Goal: Find specific page/section: Find specific page/section

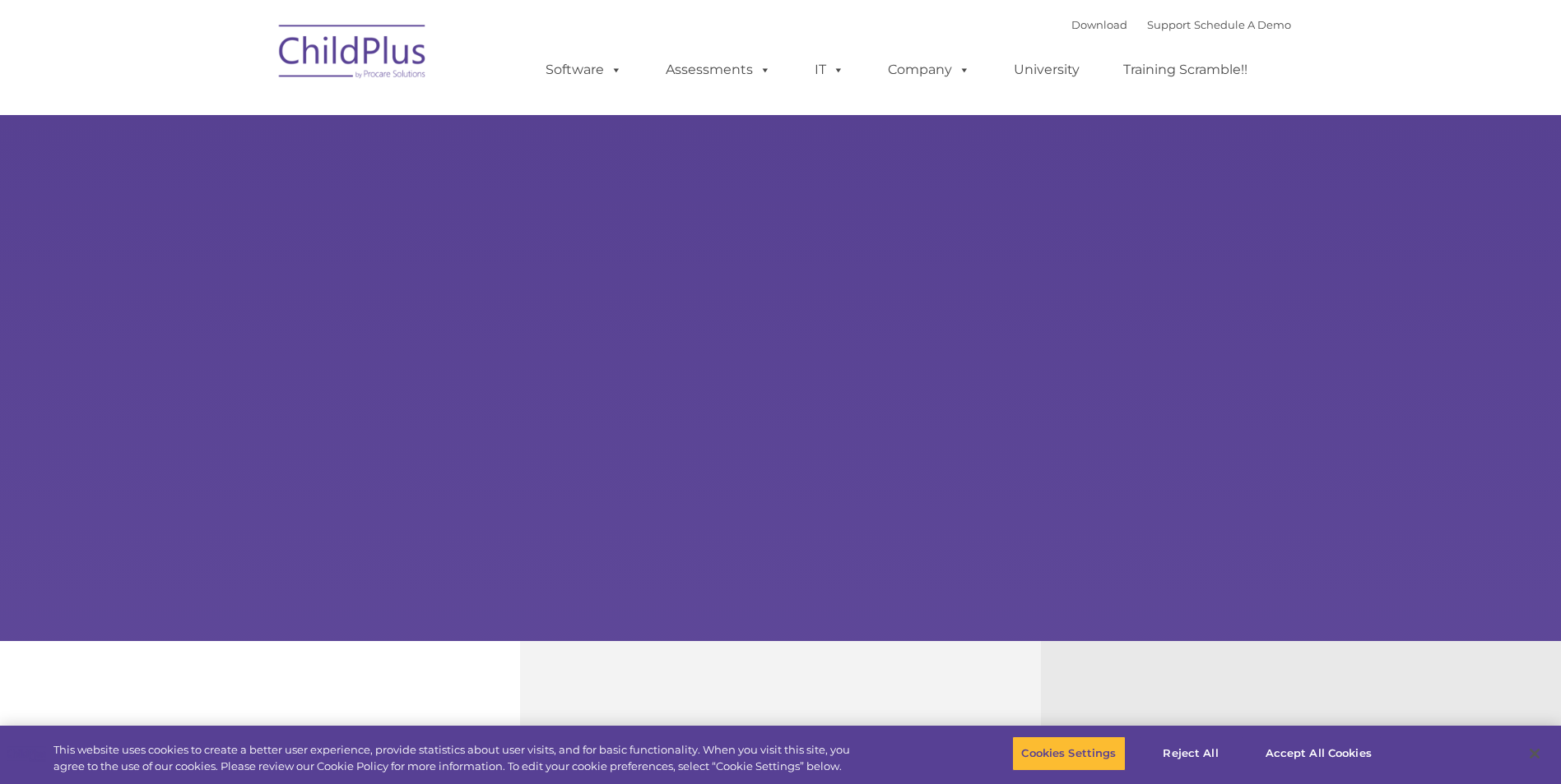
select select "MEDIUM"
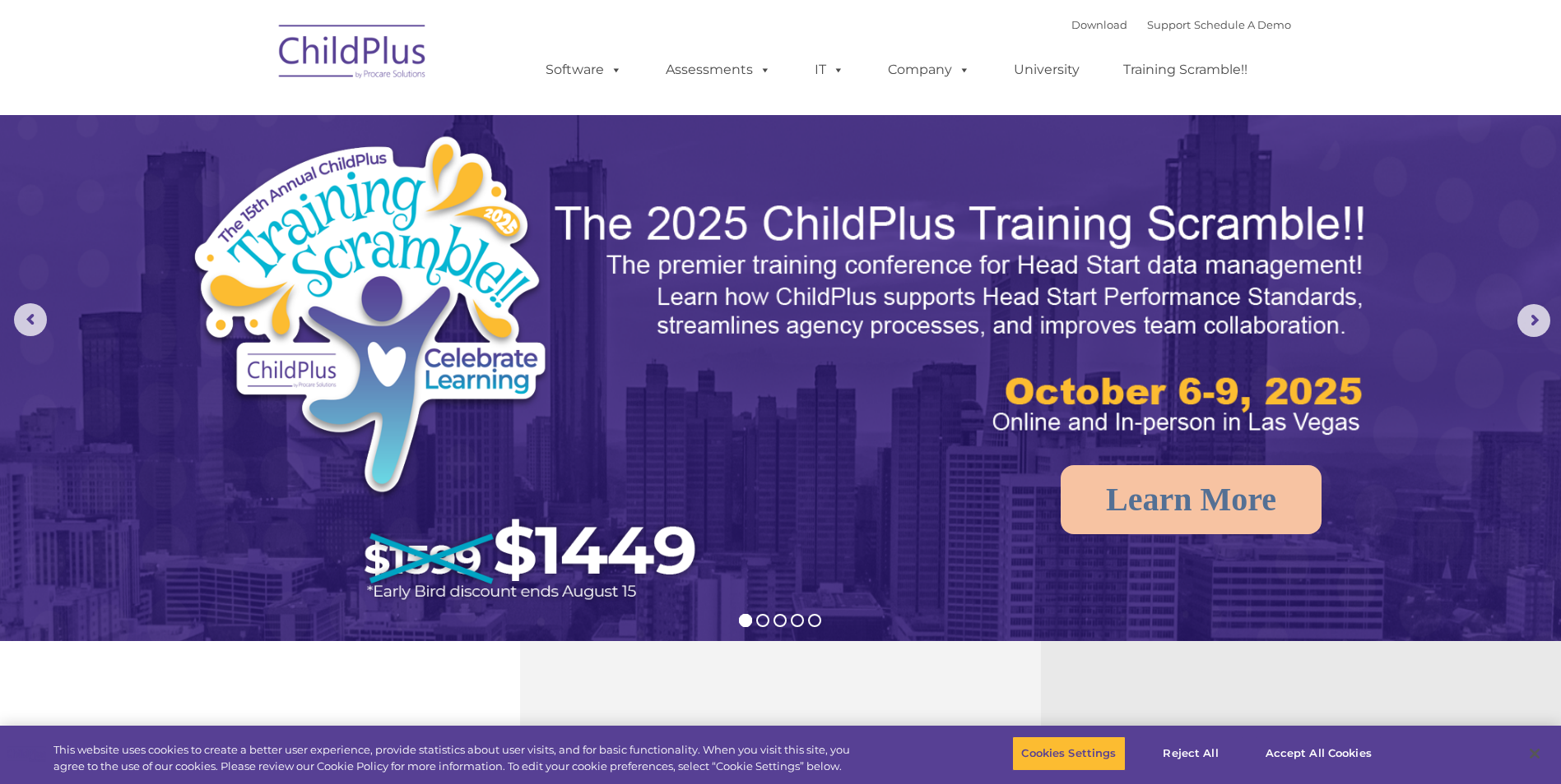
click at [385, 59] on img at bounding box center [352, 54] width 164 height 83
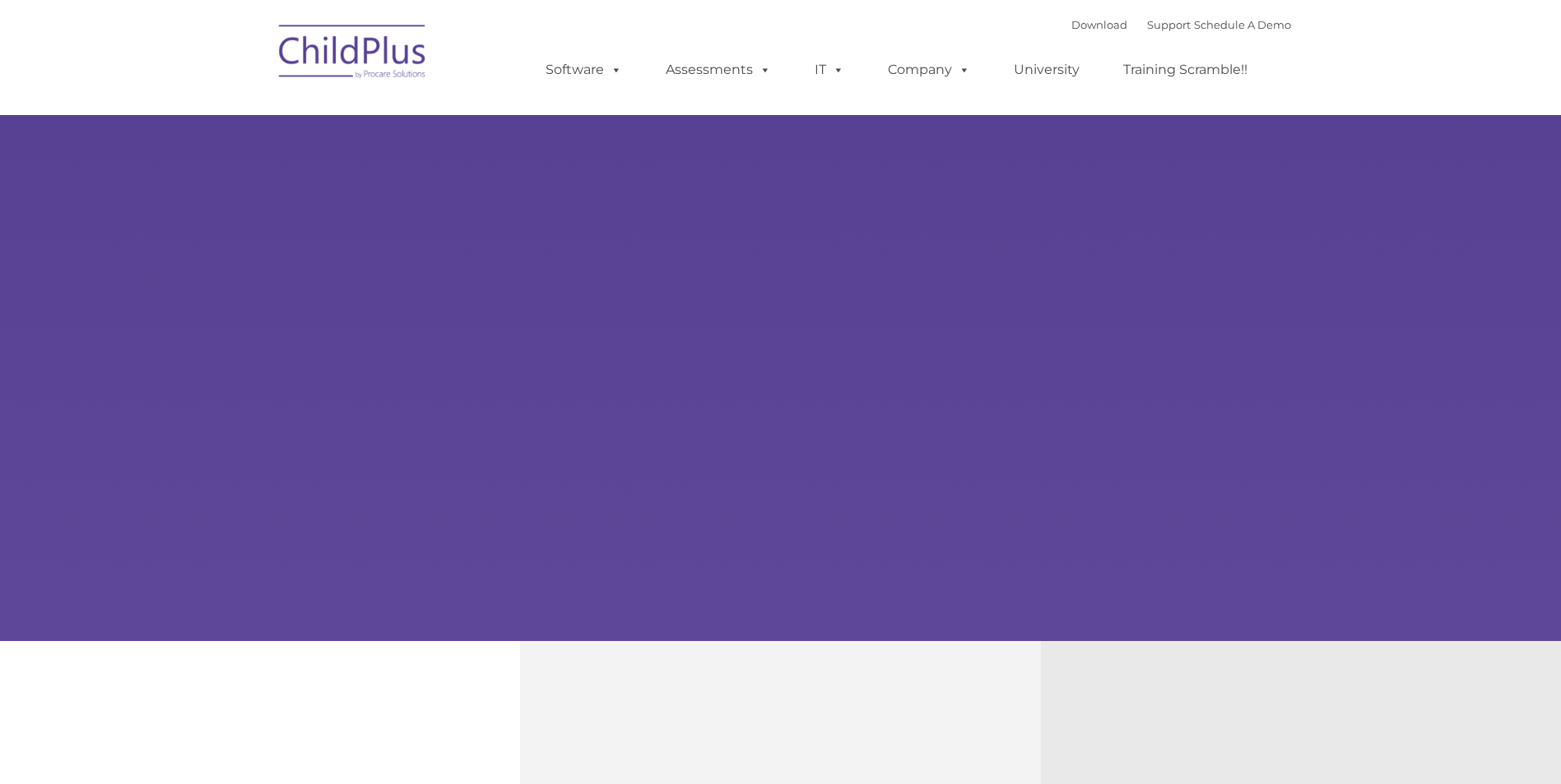
type input ""
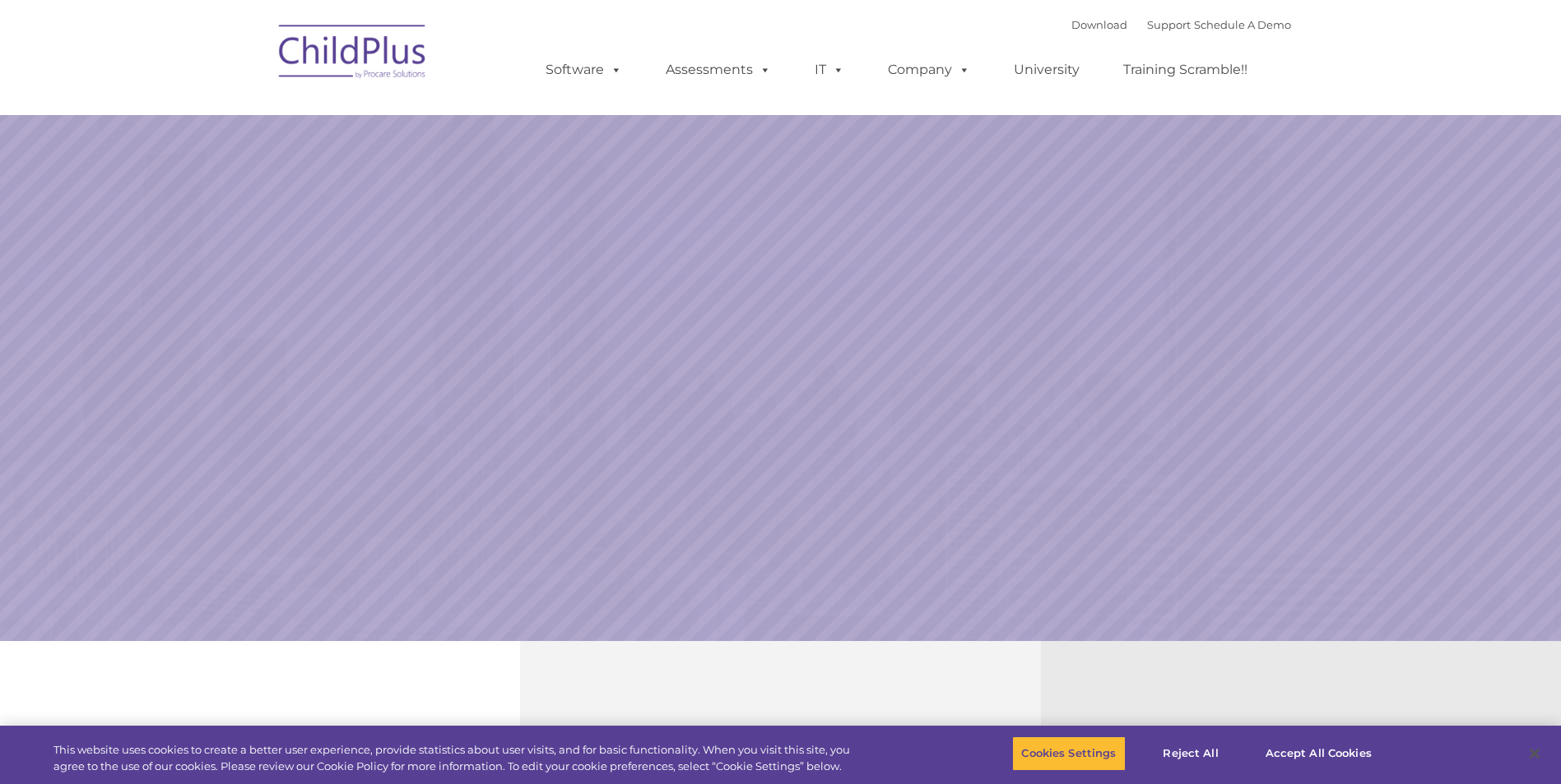
select select "MEDIUM"
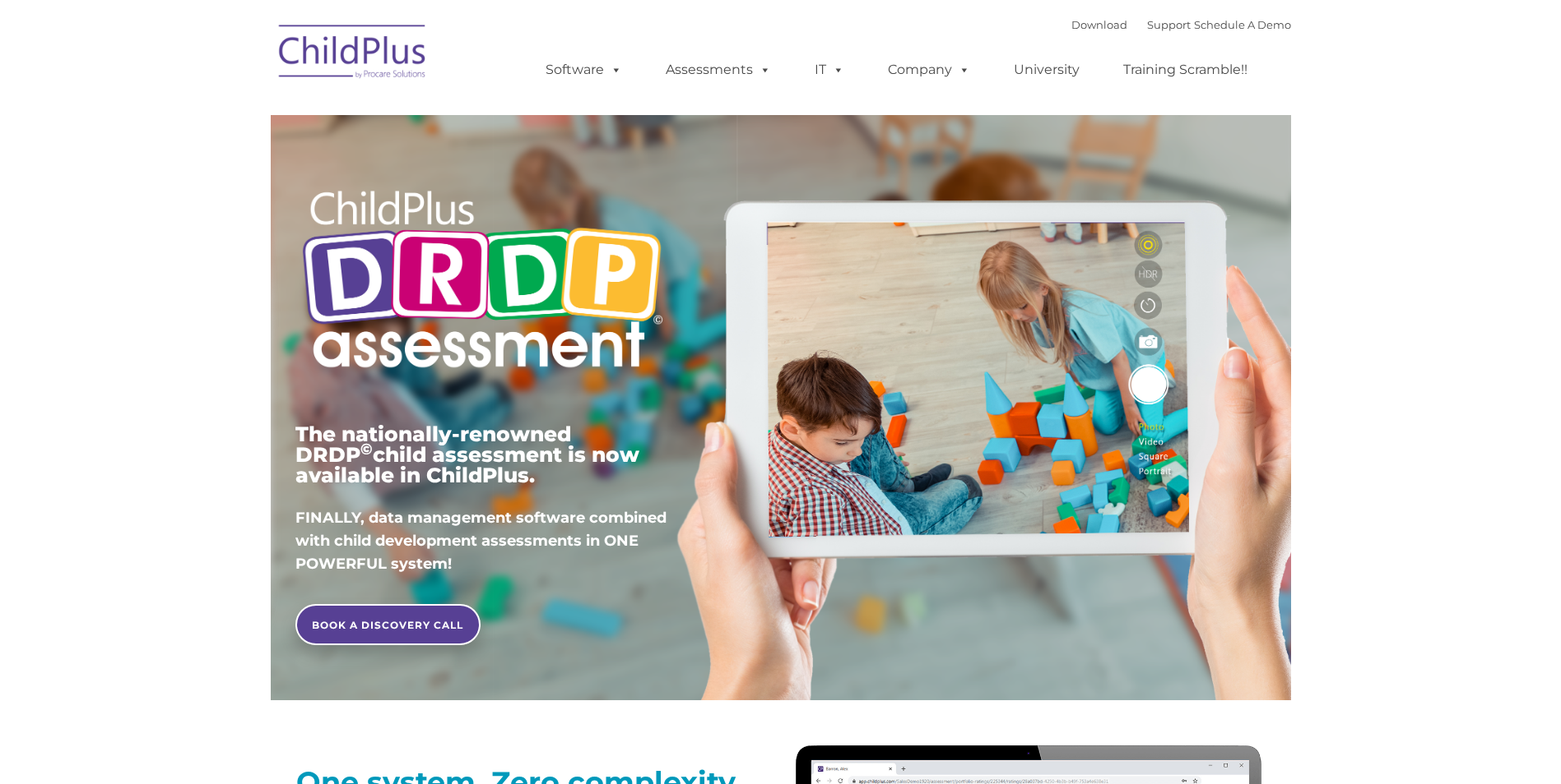
type input ""
